Goal: Task Accomplishment & Management: Manage account settings

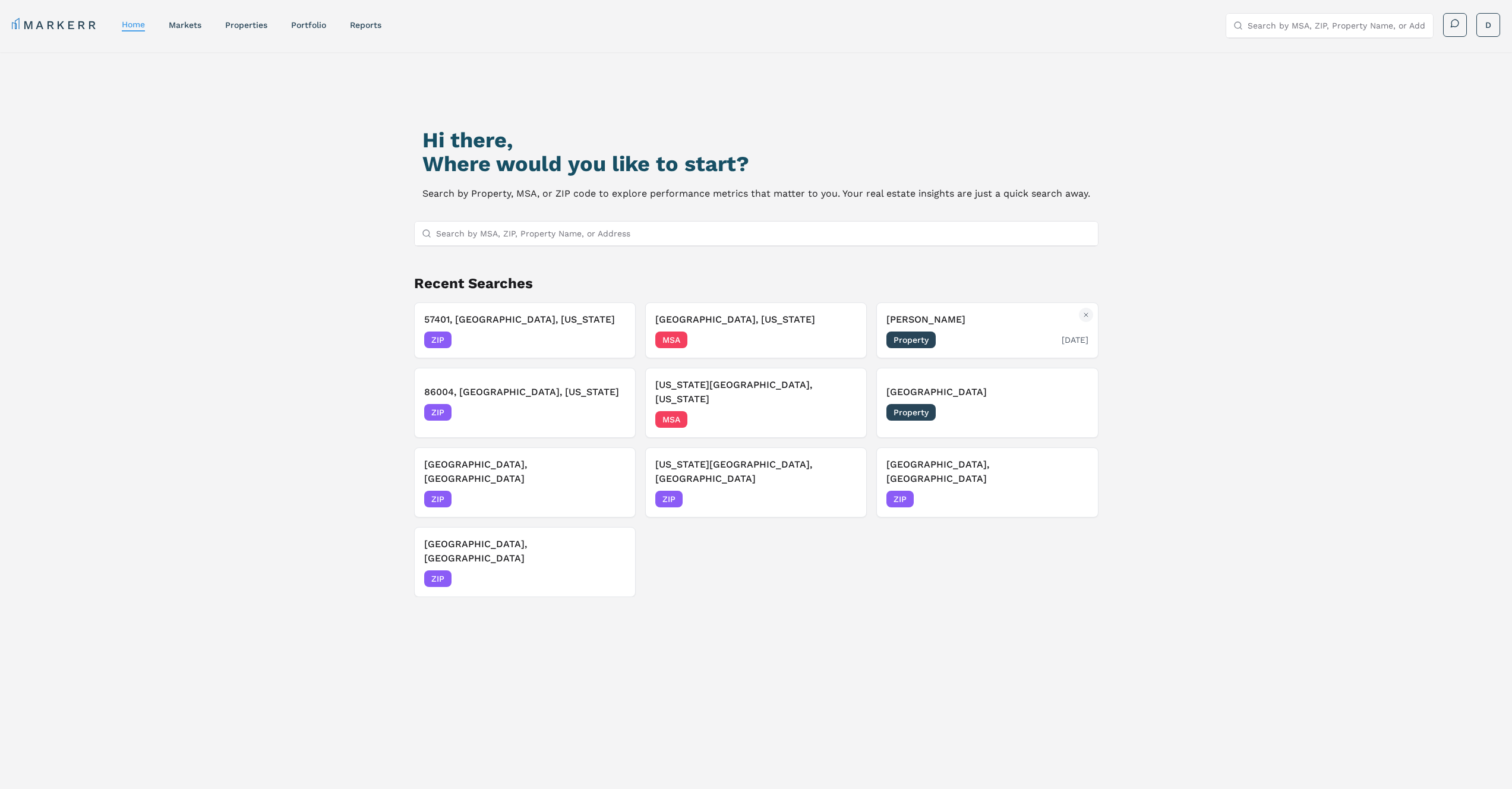
click at [992, 316] on h3 "[PERSON_NAME]" at bounding box center [987, 319] width 201 height 15
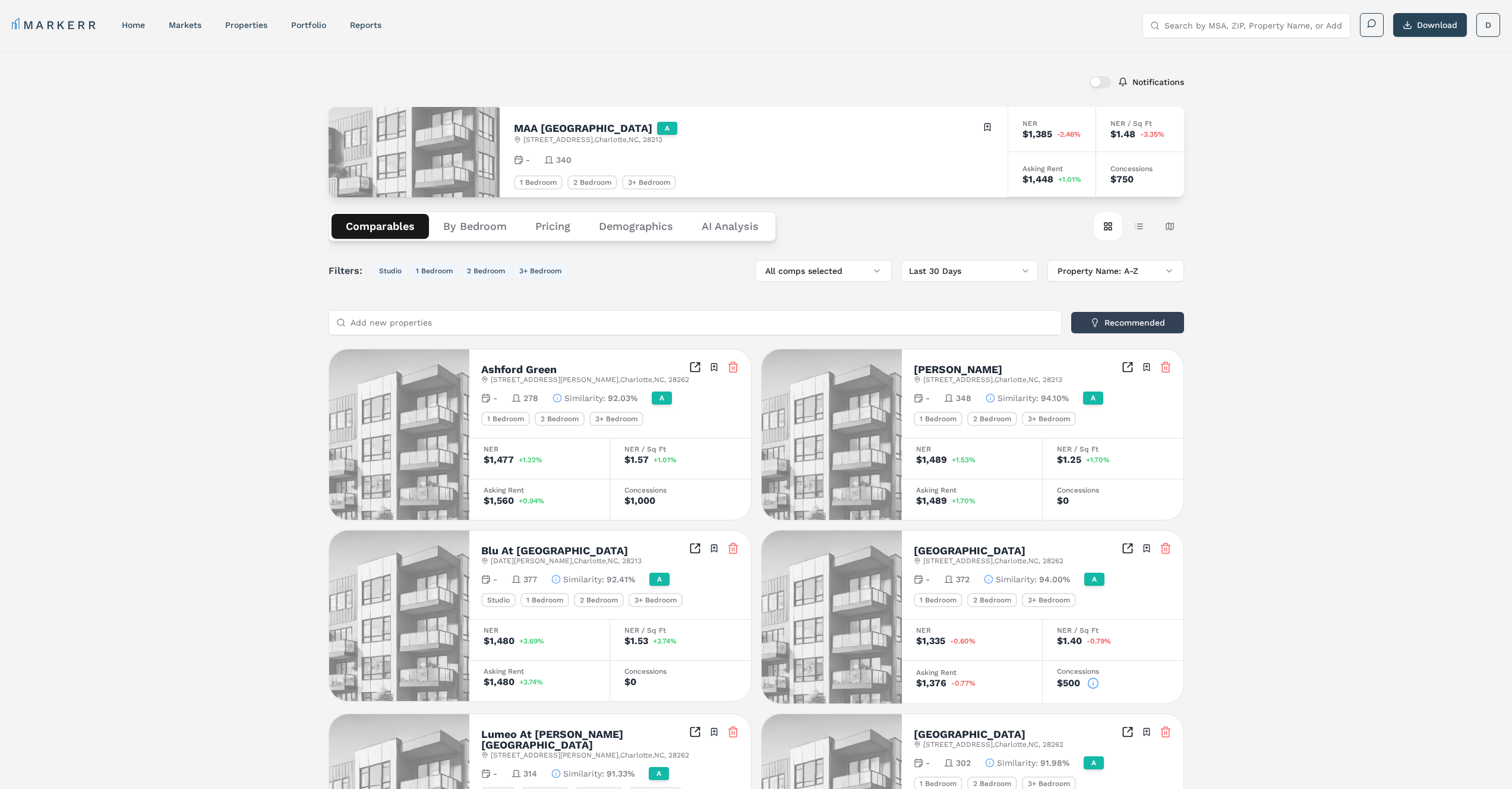
click at [1090, 80] on button "button" at bounding box center [1100, 82] width 21 height 12
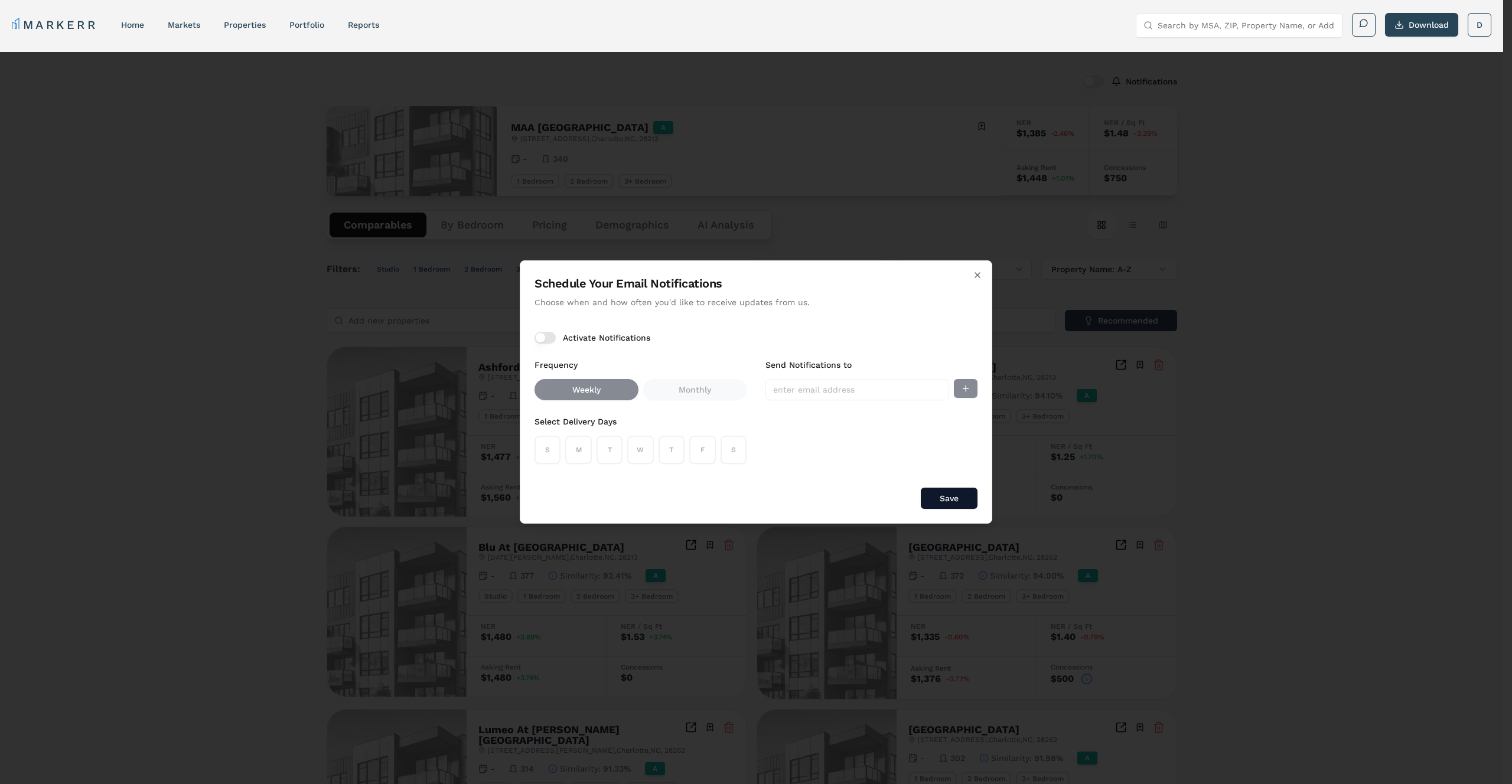
click at [553, 342] on div "Activate Notifications" at bounding box center [756, 338] width 443 height 12
click at [547, 337] on button "Activate Notifications" at bounding box center [544, 338] width 21 height 12
click at [556, 447] on button "S" at bounding box center [547, 449] width 26 height 28
click at [576, 451] on button "M" at bounding box center [578, 449] width 26 height 28
click at [617, 452] on button "T" at bounding box center [610, 449] width 26 height 28
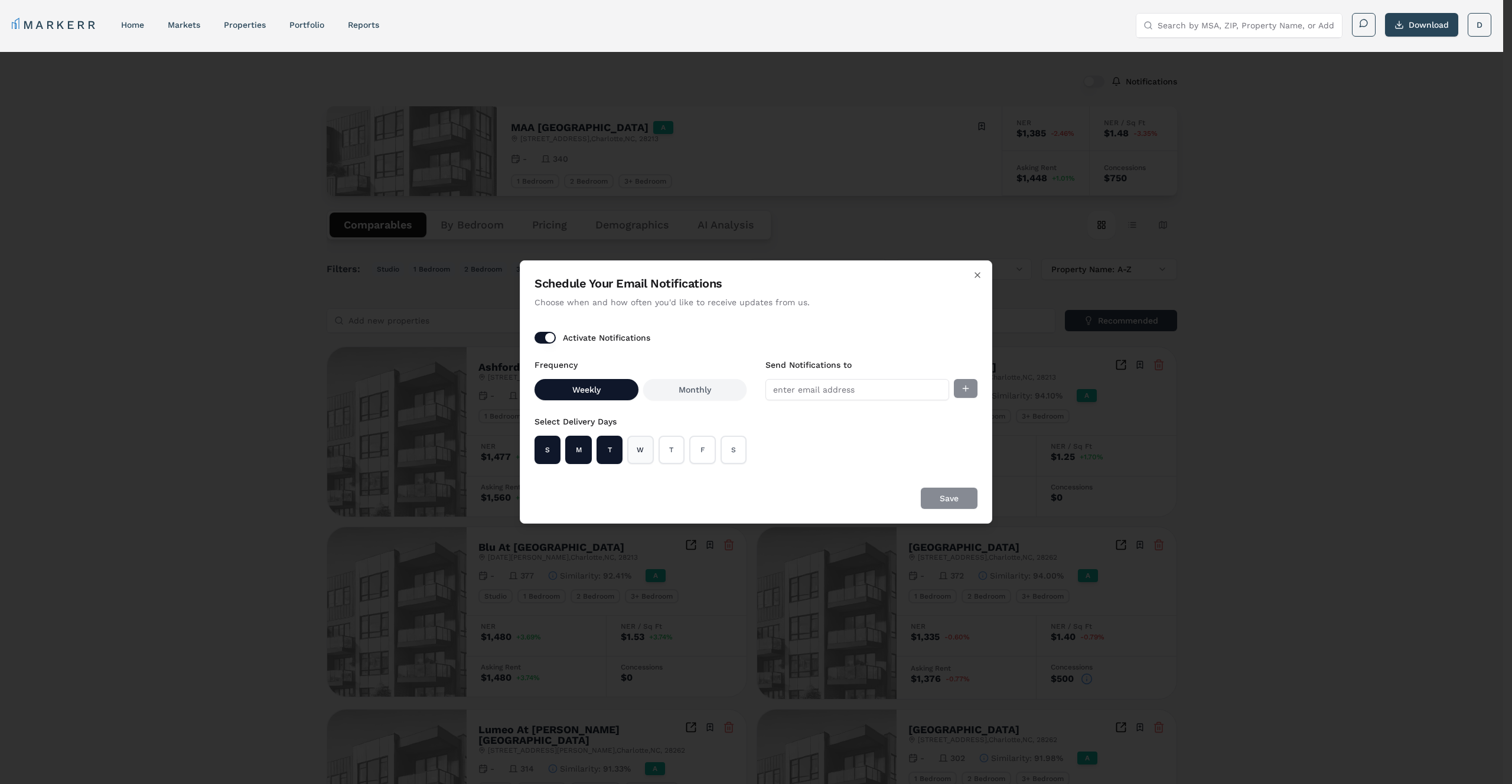
click at [640, 451] on button "W" at bounding box center [640, 449] width 26 height 28
click at [667, 451] on button "T" at bounding box center [672, 449] width 26 height 28
click at [715, 450] on button "F" at bounding box center [702, 449] width 26 height 28
click at [729, 450] on button "S" at bounding box center [734, 449] width 26 height 28
click at [560, 452] on button "S" at bounding box center [547, 449] width 26 height 28
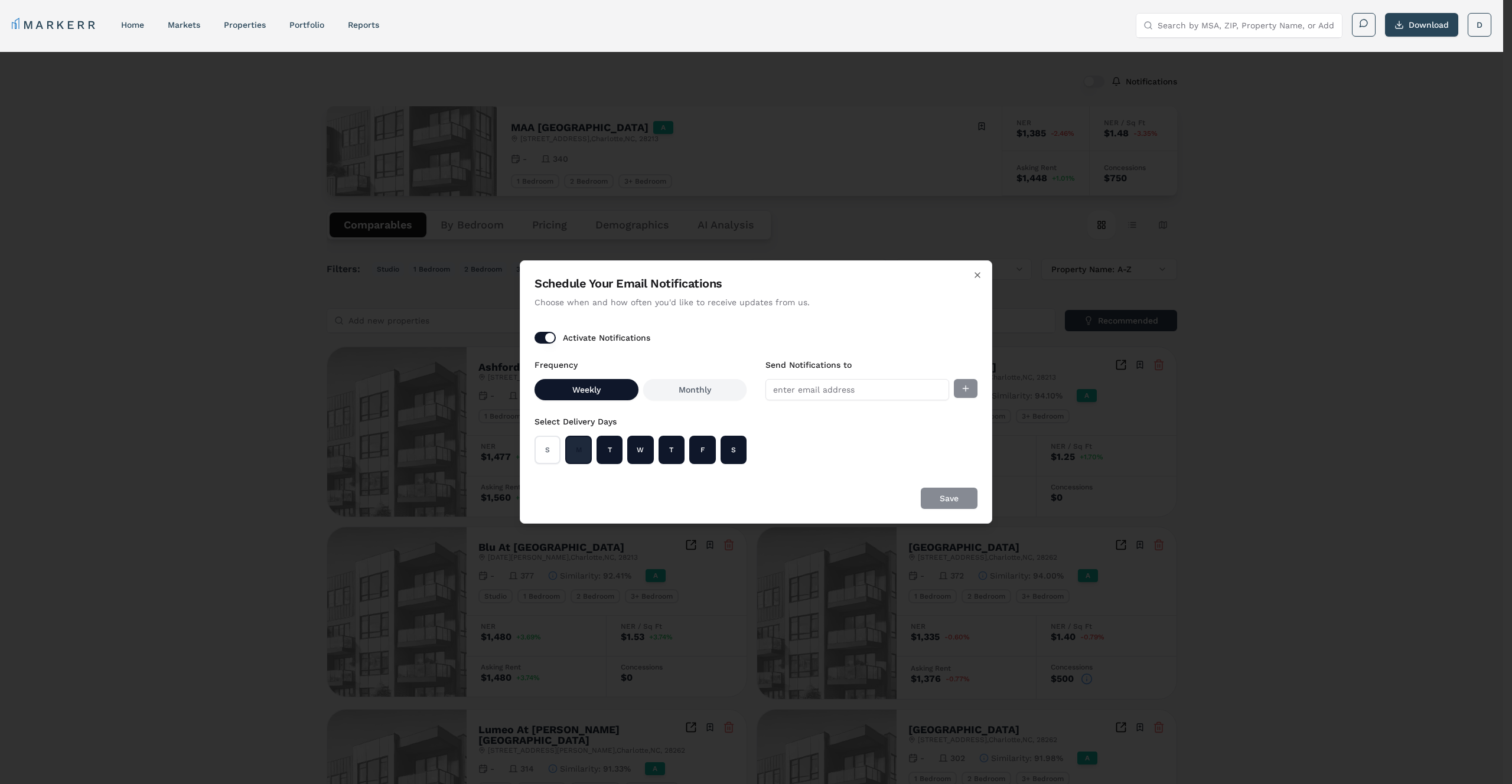
click at [589, 452] on button "M" at bounding box center [578, 449] width 26 height 28
click at [633, 451] on button "W" at bounding box center [640, 449] width 26 height 28
click at [677, 448] on button "T" at bounding box center [672, 449] width 26 height 28
click at [623, 448] on div "S M T W T F S" at bounding box center [640, 449] width 212 height 28
drag, startPoint x: 638, startPoint y: 448, endPoint x: 609, endPoint y: 449, distance: 29.0
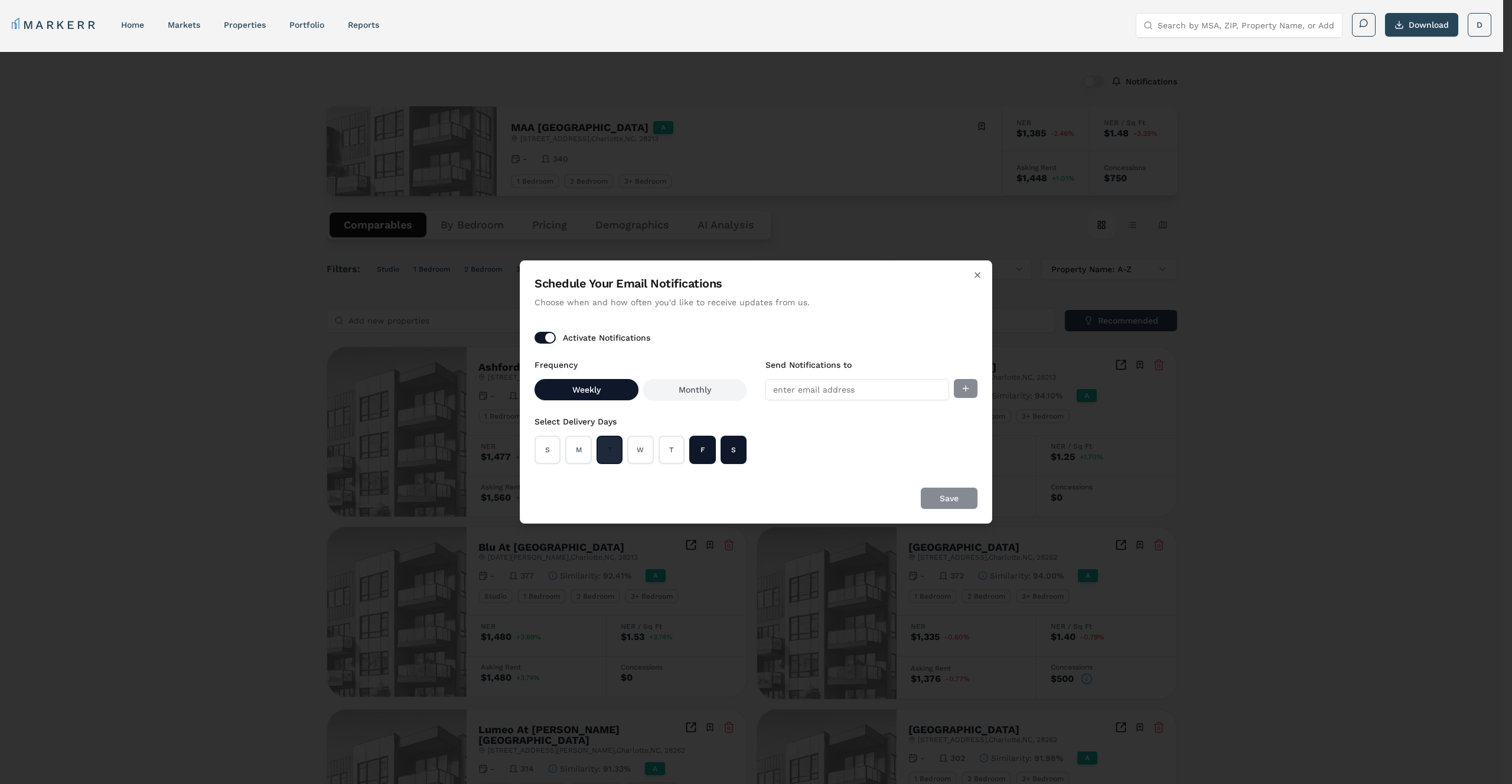
click at [638, 448] on button "W" at bounding box center [640, 449] width 26 height 28
click at [575, 449] on button "M" at bounding box center [578, 449] width 26 height 28
click at [550, 447] on button "S" at bounding box center [547, 449] width 26 height 28
click at [671, 444] on button "T" at bounding box center [672, 449] width 26 height 28
drag, startPoint x: 766, startPoint y: 114, endPoint x: 767, endPoint y: 100, distance: 14.0
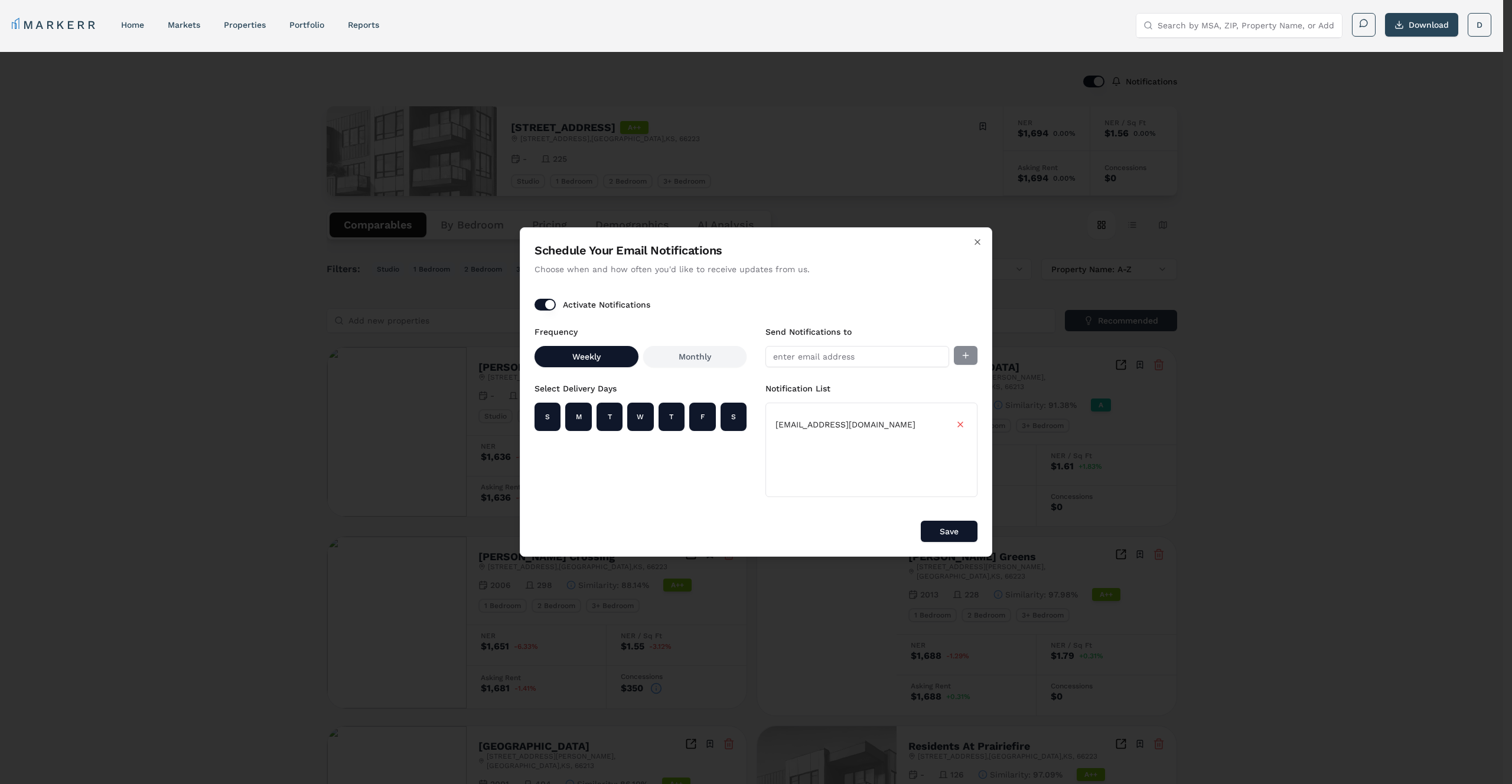
type button "on"
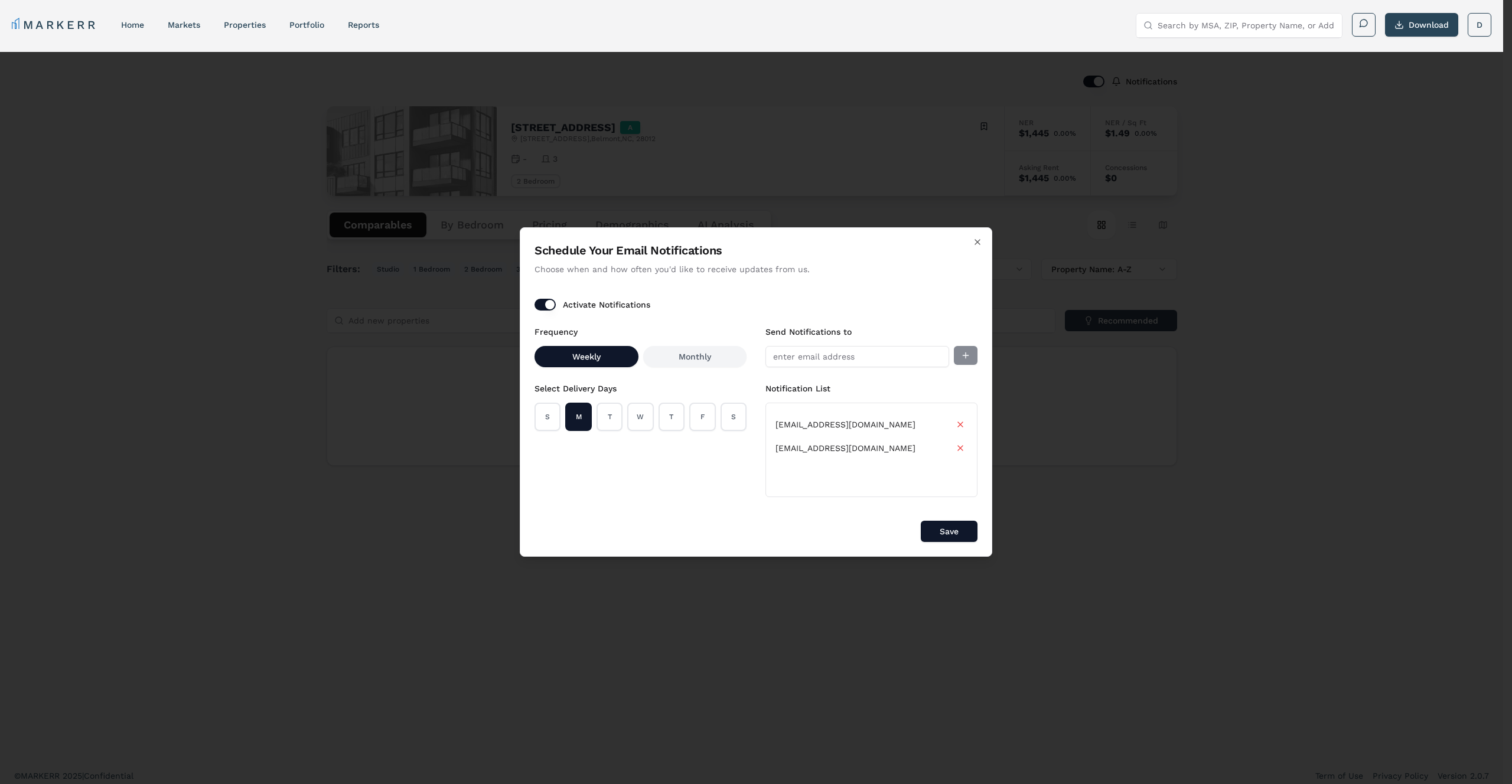
type button "on"
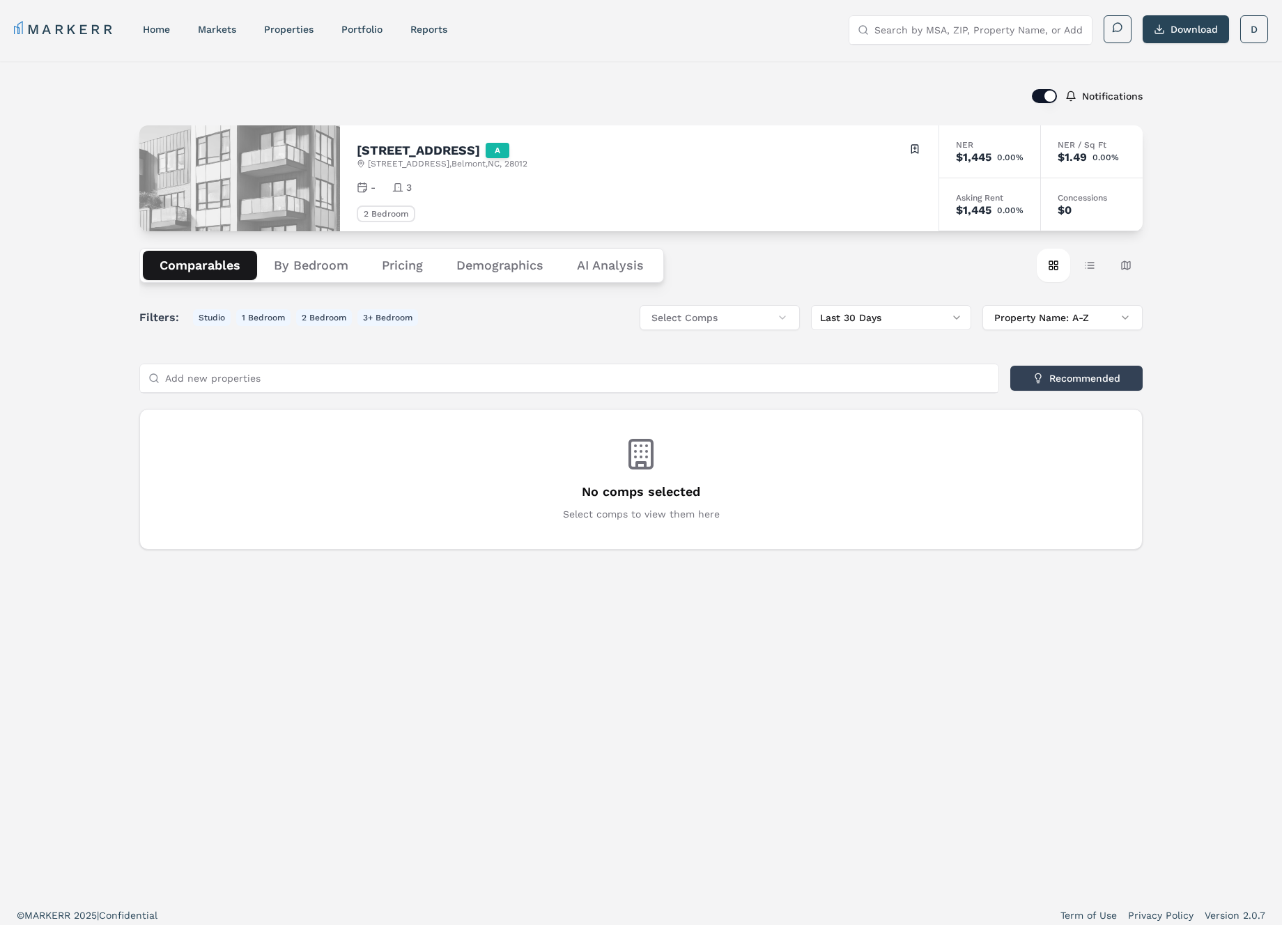
click at [1051, 96] on button "button" at bounding box center [1044, 96] width 25 height 14
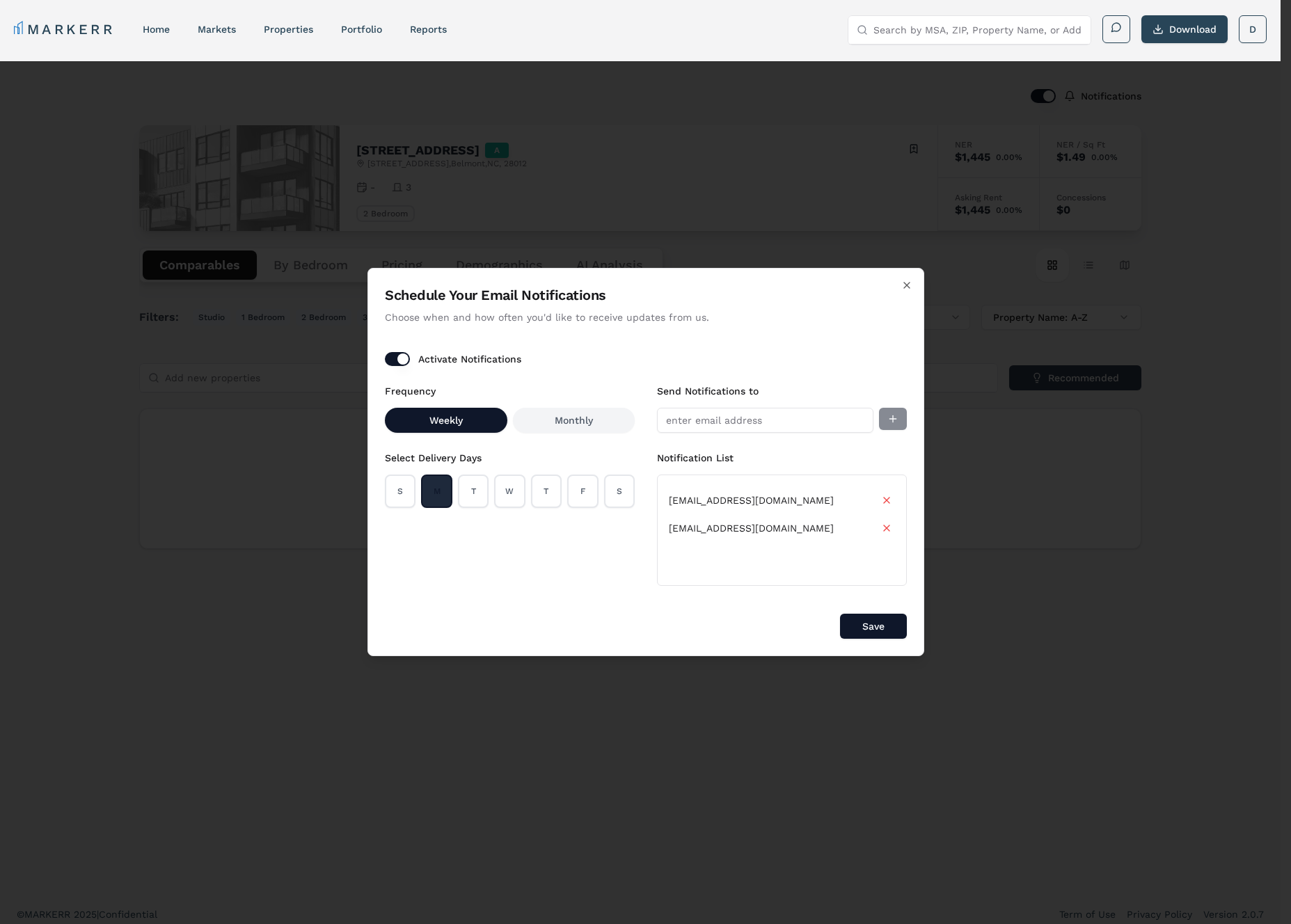
click at [436, 478] on button "M" at bounding box center [436, 490] width 31 height 33
click at [399, 364] on button "Activate Notifications" at bounding box center [397, 360] width 25 height 14
click at [875, 627] on button "Save" at bounding box center [873, 625] width 67 height 25
